Goal: Find specific page/section: Find specific page/section

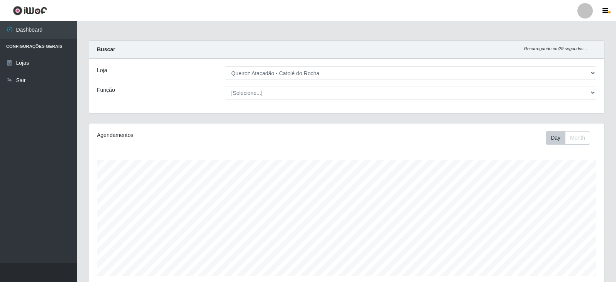
select select "500"
click at [571, 138] on button "Month" at bounding box center [577, 138] width 25 height 14
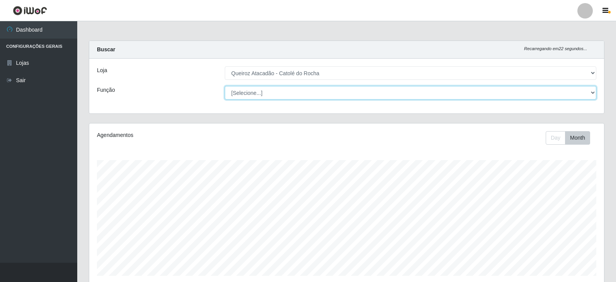
click at [404, 94] on select "[Selecione...] Embalador Embalador + Embalador ++ Repositor Repositor + Reposit…" at bounding box center [411, 93] width 372 height 14
click at [225, 86] on select "[Selecione...] Embalador Embalador + Embalador ++ Repositor Repositor + Reposit…" at bounding box center [411, 93] width 372 height 14
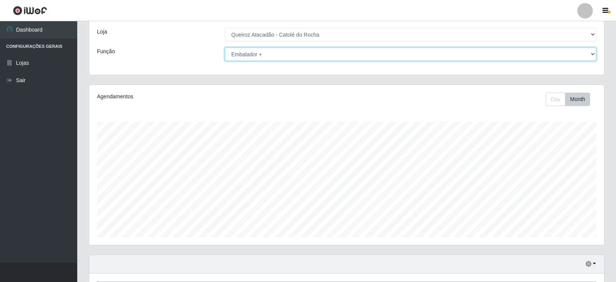
scroll to position [93, 0]
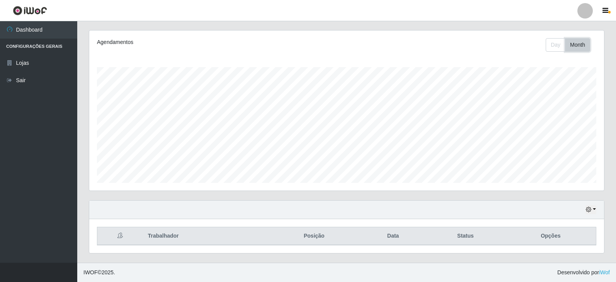
click at [576, 46] on button "Month" at bounding box center [577, 45] width 25 height 14
click at [560, 45] on button "Day" at bounding box center [556, 45] width 20 height 14
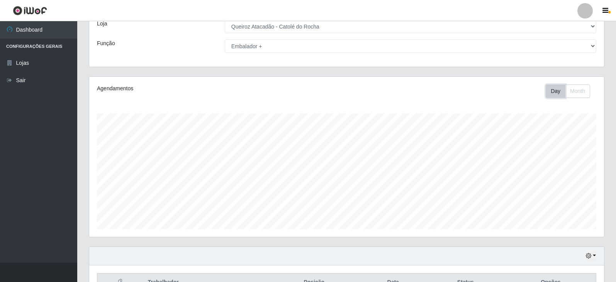
scroll to position [0, 0]
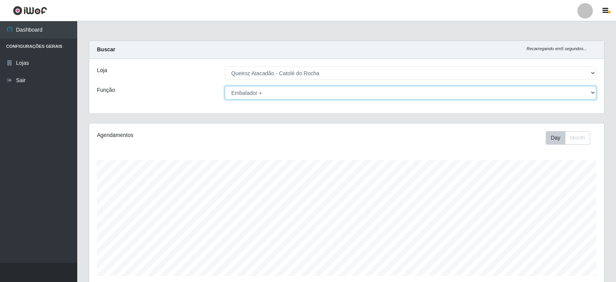
click at [257, 94] on select "[Selecione...] Embalador Embalador + Embalador ++ Repositor Repositor + Reposit…" at bounding box center [411, 93] width 372 height 14
click at [225, 86] on select "[Selecione...] Embalador Embalador + Embalador ++ Repositor Repositor + Reposit…" at bounding box center [411, 93] width 372 height 14
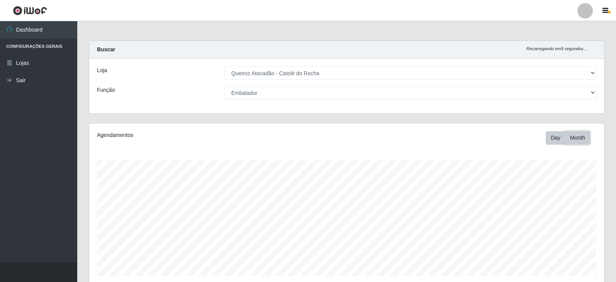
click at [576, 138] on button "Month" at bounding box center [577, 138] width 25 height 14
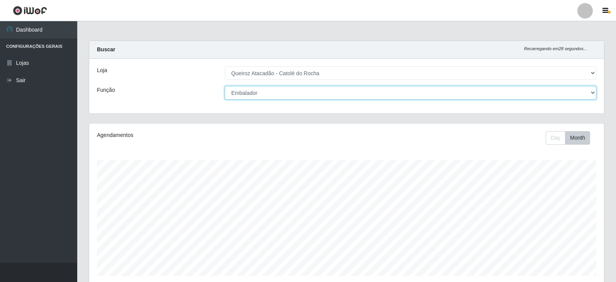
click at [336, 89] on select "[Selecione...] Embalador Embalador + Embalador ++ Repositor Repositor + Reposit…" at bounding box center [411, 93] width 372 height 14
click at [225, 86] on select "[Selecione...] Embalador Embalador + Embalador ++ Repositor Repositor + Reposit…" at bounding box center [411, 93] width 372 height 14
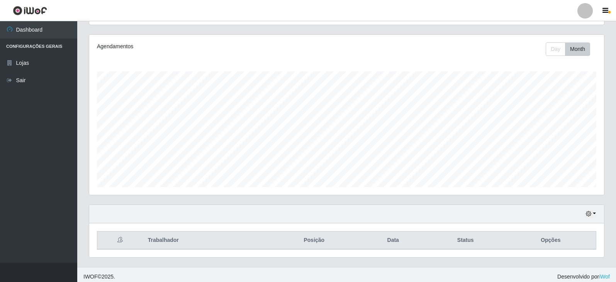
scroll to position [93, 0]
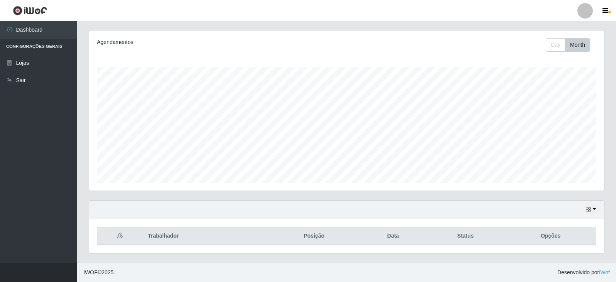
click at [597, 209] on div "Hoje 1 dia 3 dias 1 Semana Não encerrados" at bounding box center [346, 210] width 515 height 19
click at [594, 210] on button "button" at bounding box center [591, 210] width 11 height 9
click at [579, 164] on button "3 dias" at bounding box center [565, 165] width 61 height 16
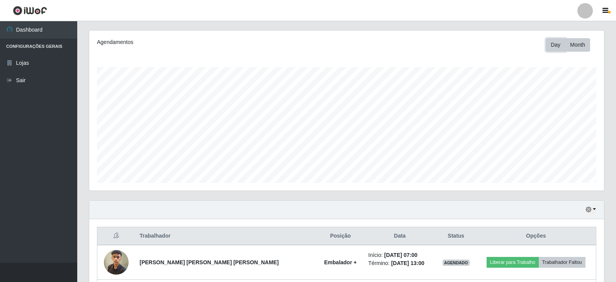
click at [556, 49] on button "Day" at bounding box center [556, 45] width 20 height 14
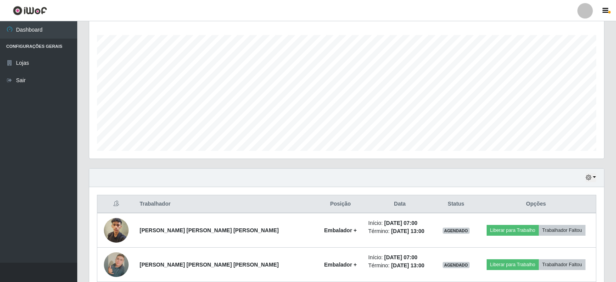
scroll to position [110, 0]
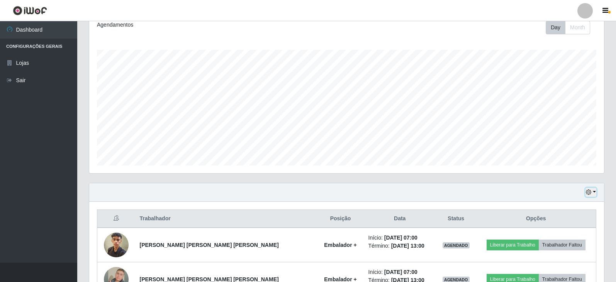
click at [595, 191] on button "button" at bounding box center [591, 192] width 11 height 9
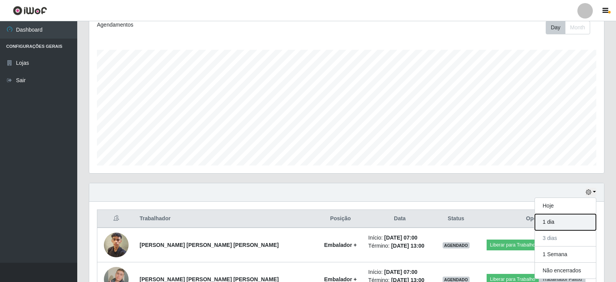
click at [559, 222] on button "1 dia" at bounding box center [565, 222] width 61 height 16
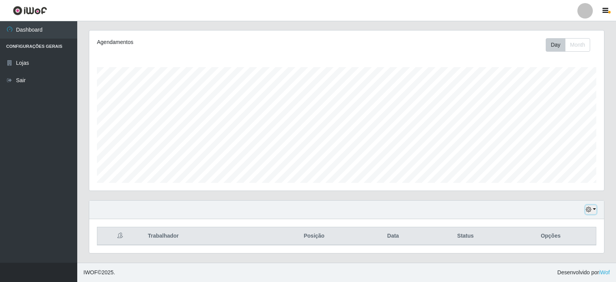
click at [595, 210] on button "button" at bounding box center [591, 210] width 11 height 9
click at [568, 181] on button "1 Semana" at bounding box center [565, 181] width 61 height 16
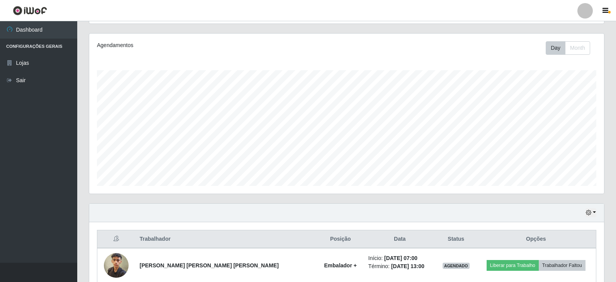
scroll to position [89, 0]
click at [594, 216] on button "button" at bounding box center [591, 213] width 11 height 9
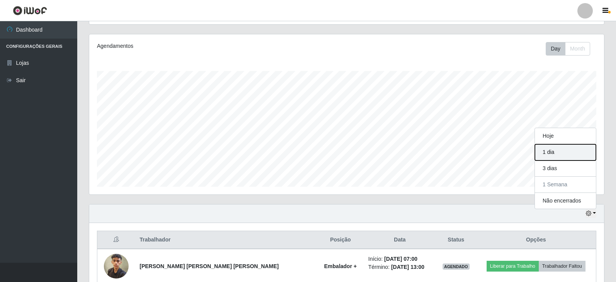
click at [576, 155] on button "1 dia" at bounding box center [565, 152] width 61 height 16
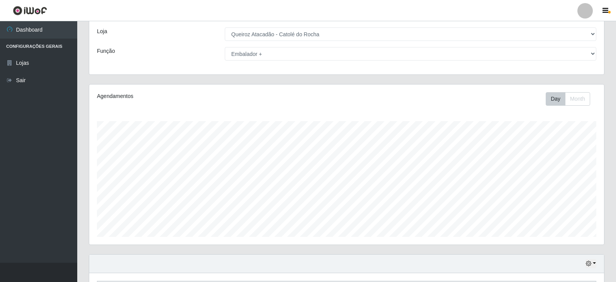
scroll to position [93, 0]
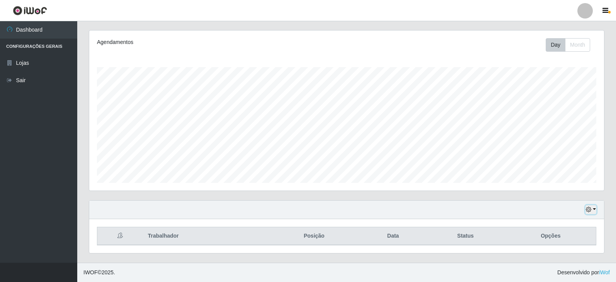
click at [593, 208] on button "button" at bounding box center [591, 210] width 11 height 9
click at [574, 135] on button "Hoje" at bounding box center [565, 132] width 61 height 16
click at [593, 210] on button "button" at bounding box center [591, 210] width 11 height 9
click at [554, 163] on button "3 dias" at bounding box center [565, 165] width 61 height 16
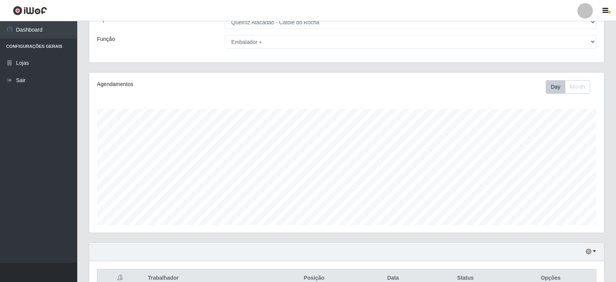
scroll to position [0, 0]
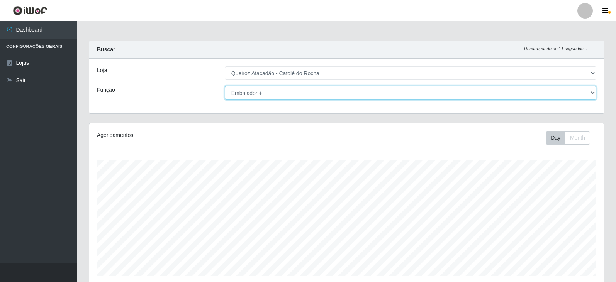
click at [411, 96] on select "[Selecione...] Embalador Embalador + Embalador ++ Repositor Repositor + Reposit…" at bounding box center [411, 93] width 372 height 14
select select "1"
click at [225, 86] on select "[Selecione...] Embalador Embalador + Embalador ++ Repositor Repositor + Reposit…" at bounding box center [411, 93] width 372 height 14
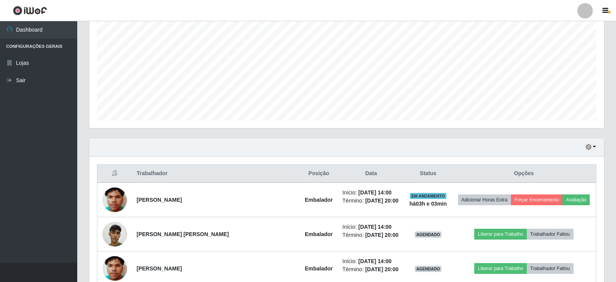
scroll to position [51, 0]
